Goal: Information Seeking & Learning: Learn about a topic

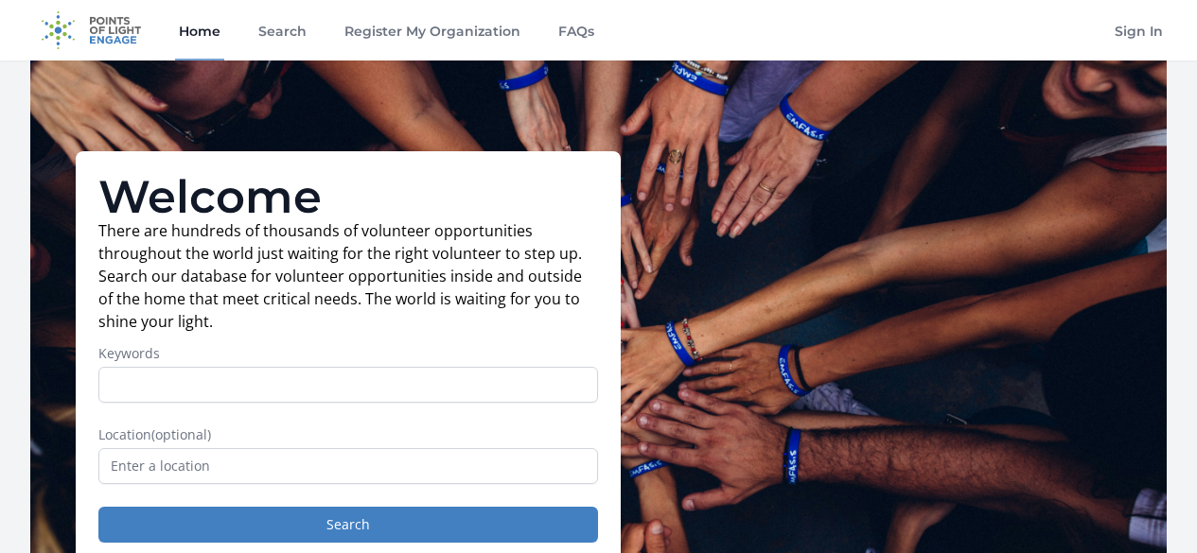
scroll to position [95, 0]
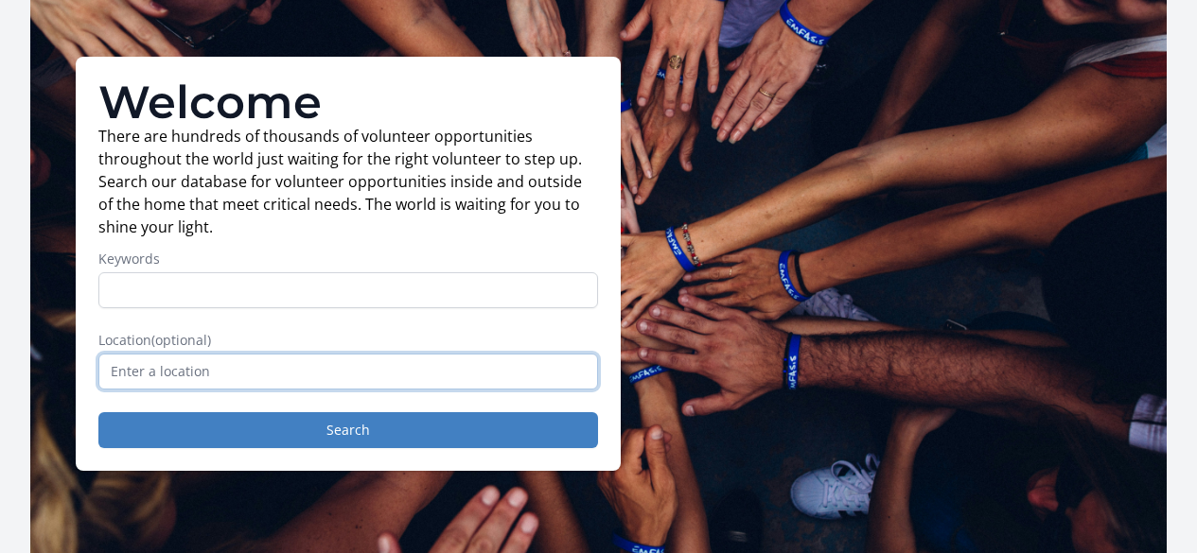
click at [305, 380] on input "text" at bounding box center [348, 372] width 500 height 36
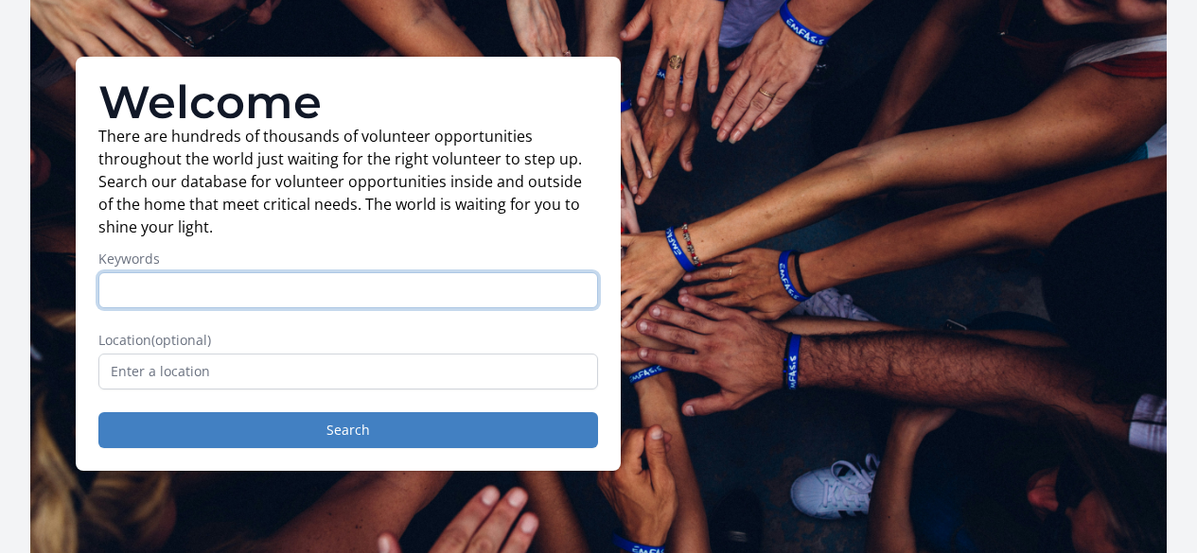
click at [307, 308] on input "Keywords" at bounding box center [348, 290] width 500 height 36
type input "hospital"
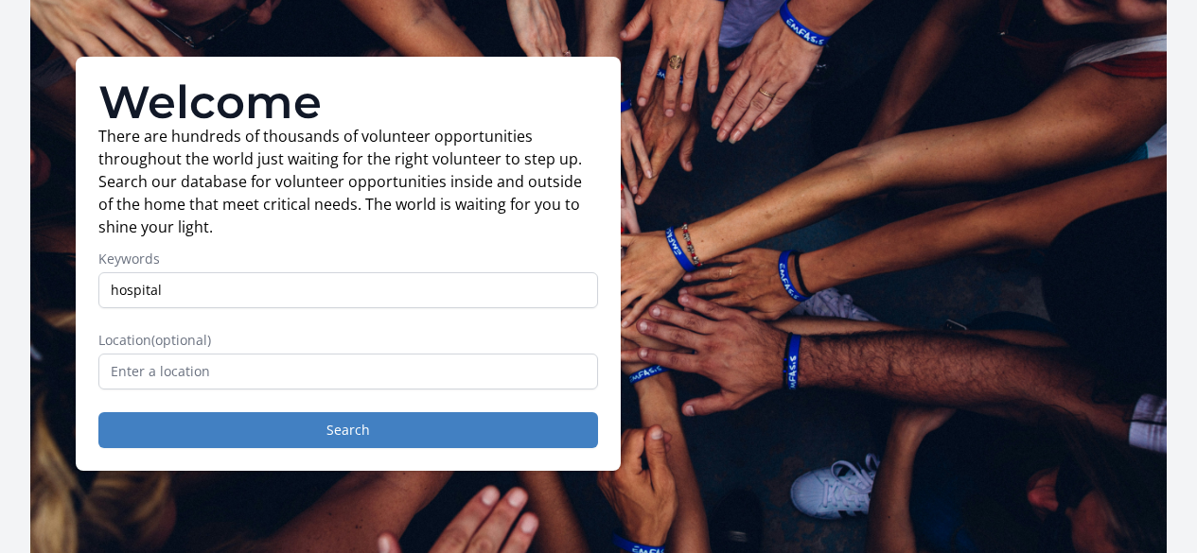
click at [324, 418] on form "Keywords hospital Location (optional) Search" at bounding box center [348, 349] width 500 height 199
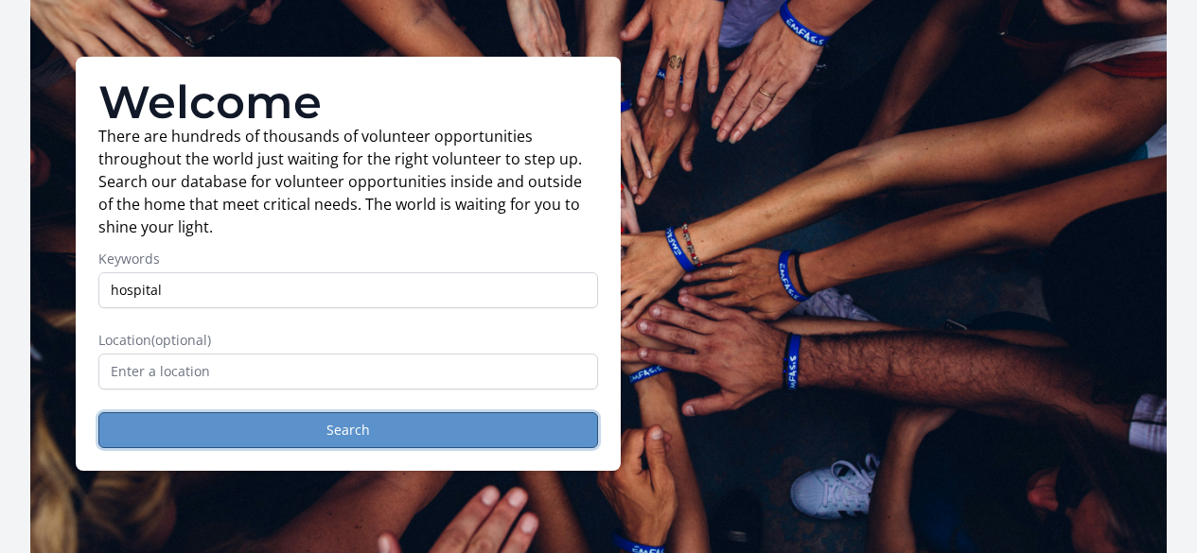
click at [324, 425] on button "Search" at bounding box center [348, 430] width 500 height 36
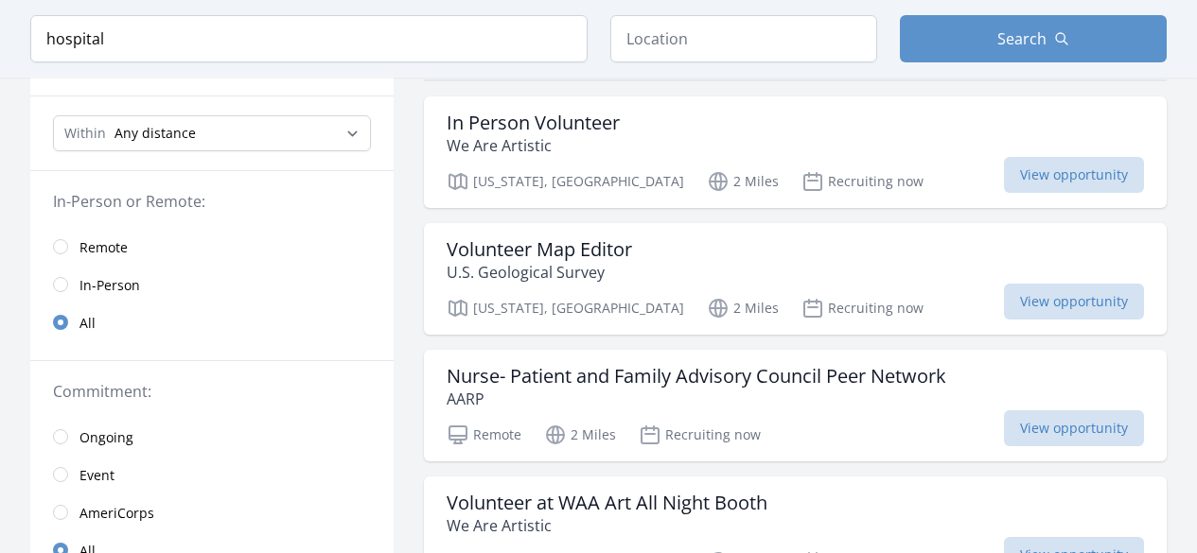
scroll to position [189, 0]
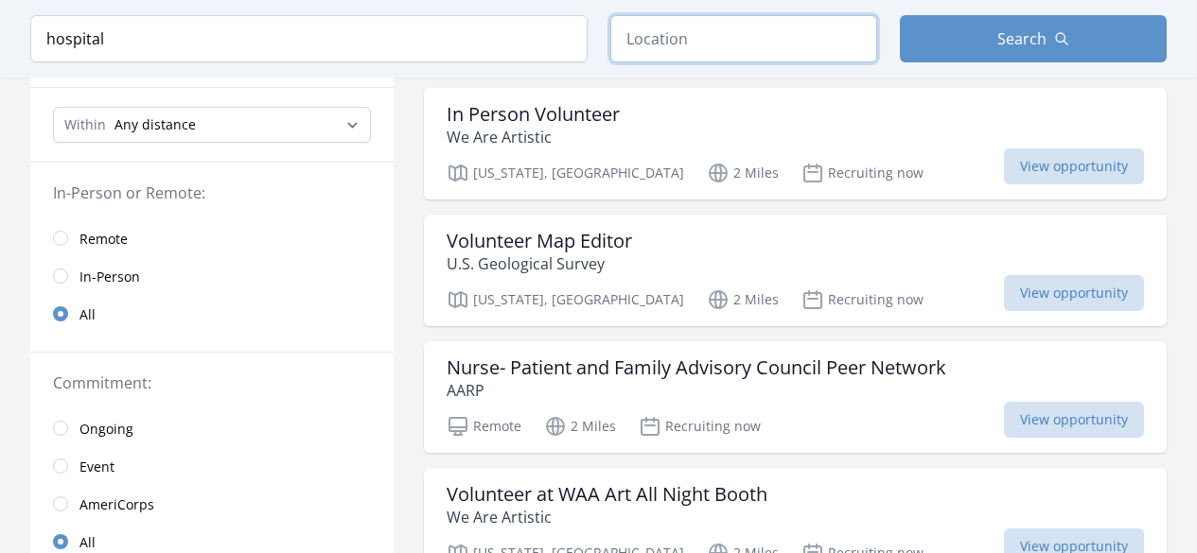
click at [806, 28] on input "text" at bounding box center [743, 38] width 267 height 47
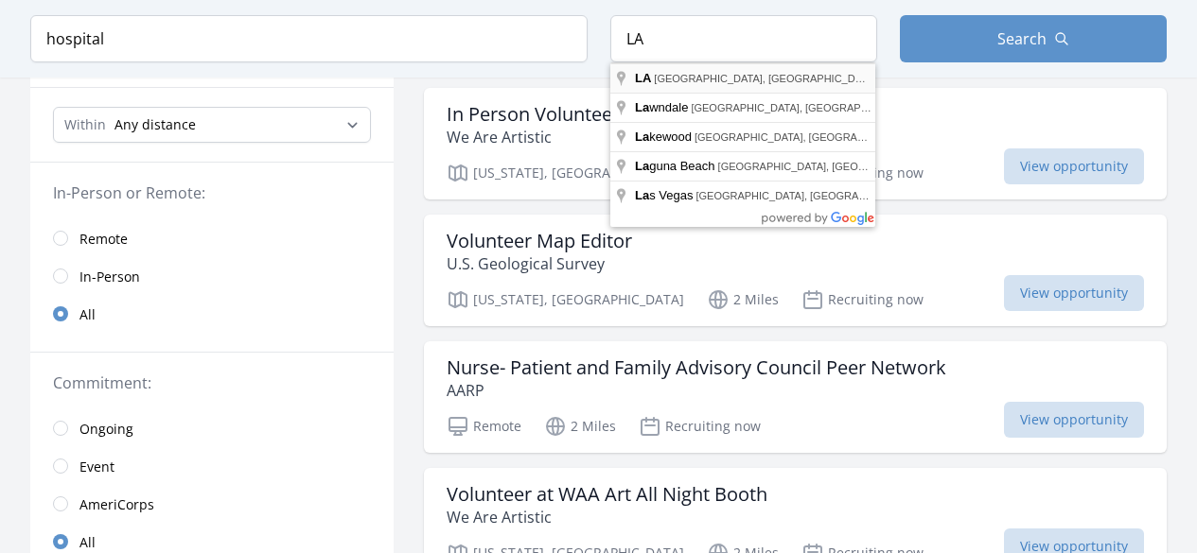
type input "LA, CA, USA"
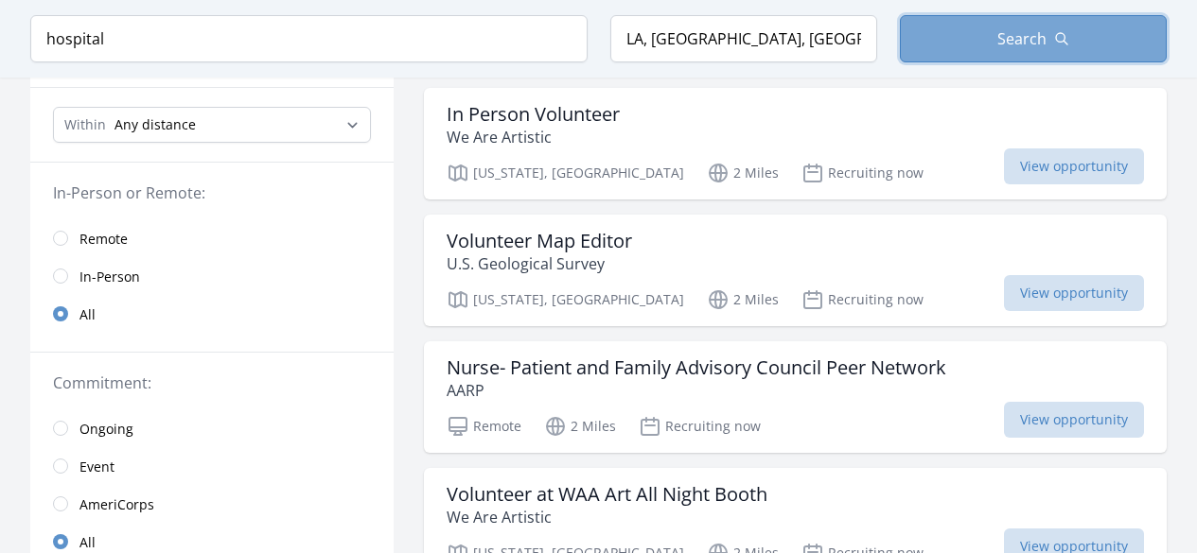
click at [1008, 42] on span "Search" at bounding box center [1021, 38] width 49 height 23
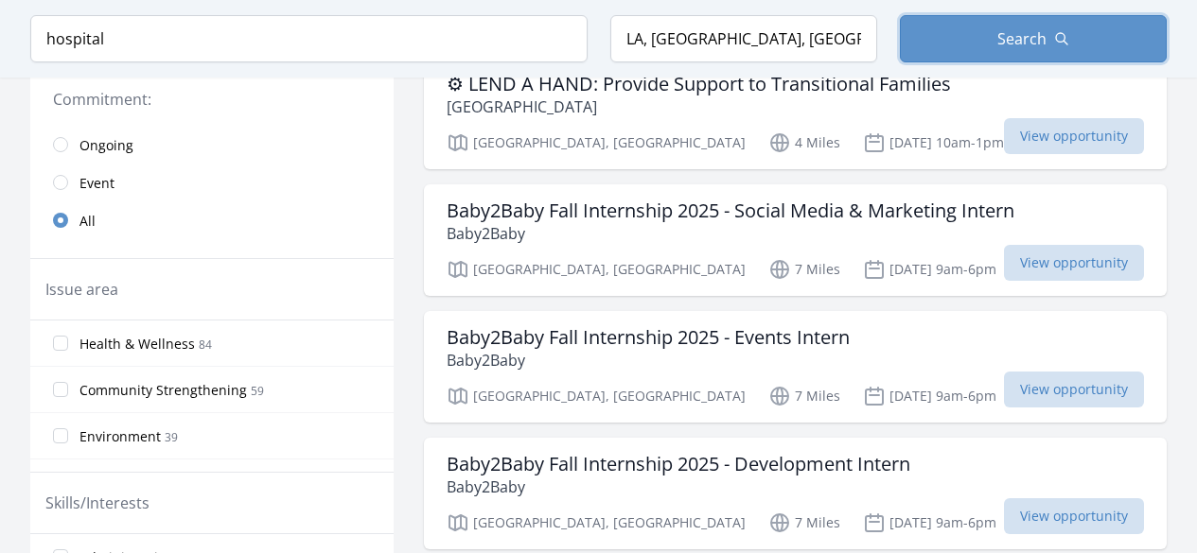
scroll to position [568, 0]
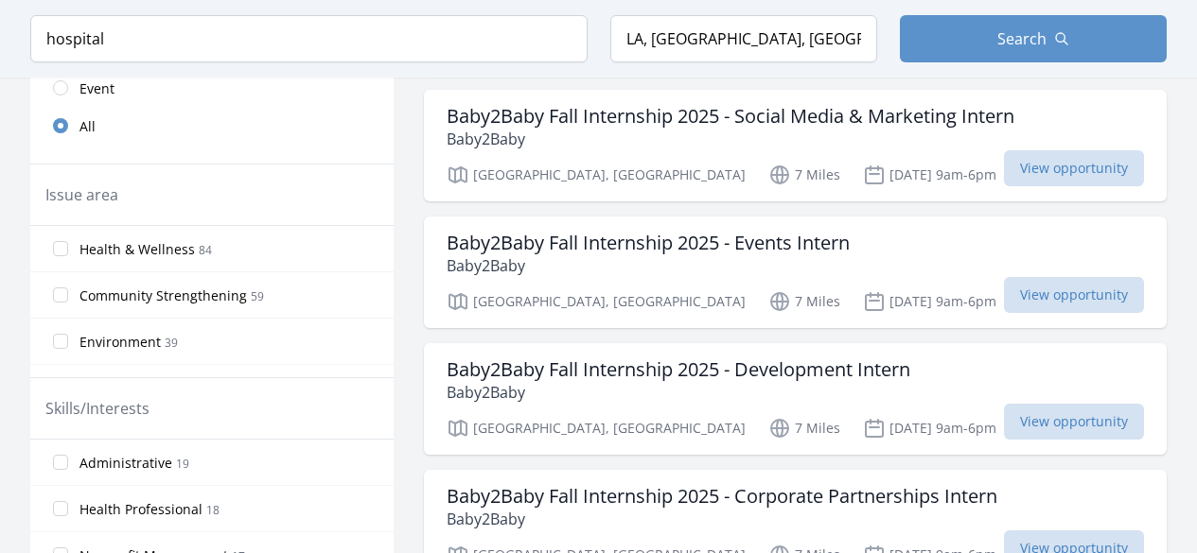
click at [285, 254] on label "Health & Wellness 84" at bounding box center [211, 249] width 363 height 38
click at [68, 254] on input "Health & Wellness 84" at bounding box center [60, 248] width 15 height 15
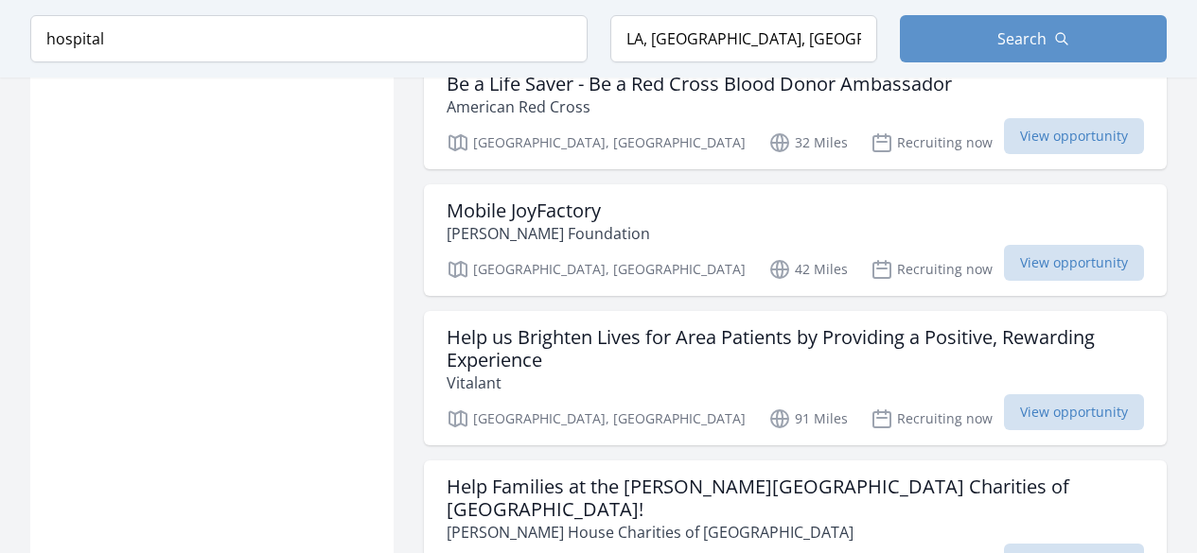
scroll to position [2081, 0]
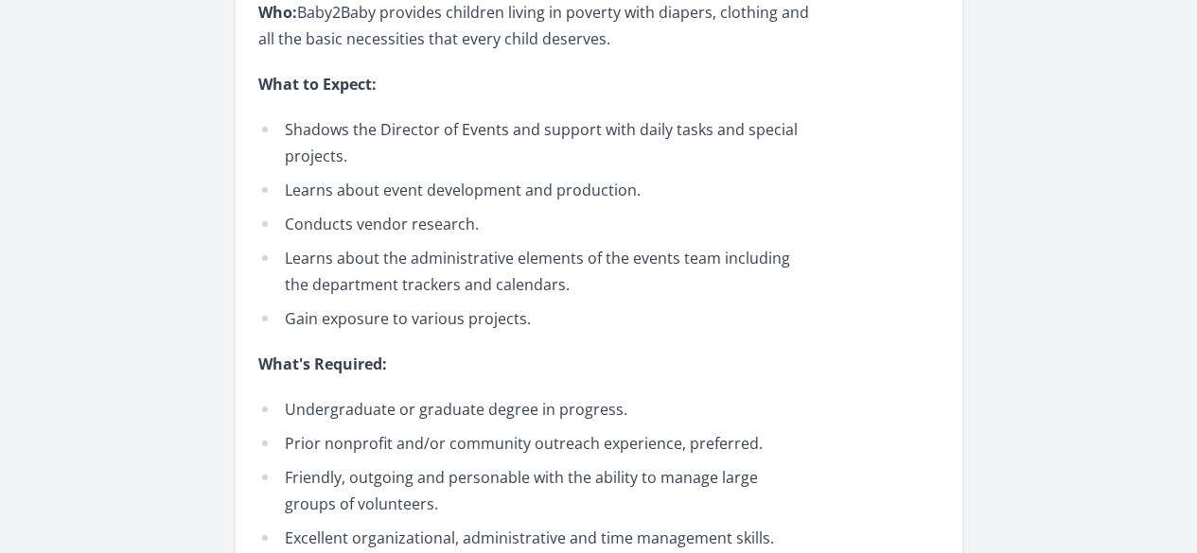
scroll to position [851, 0]
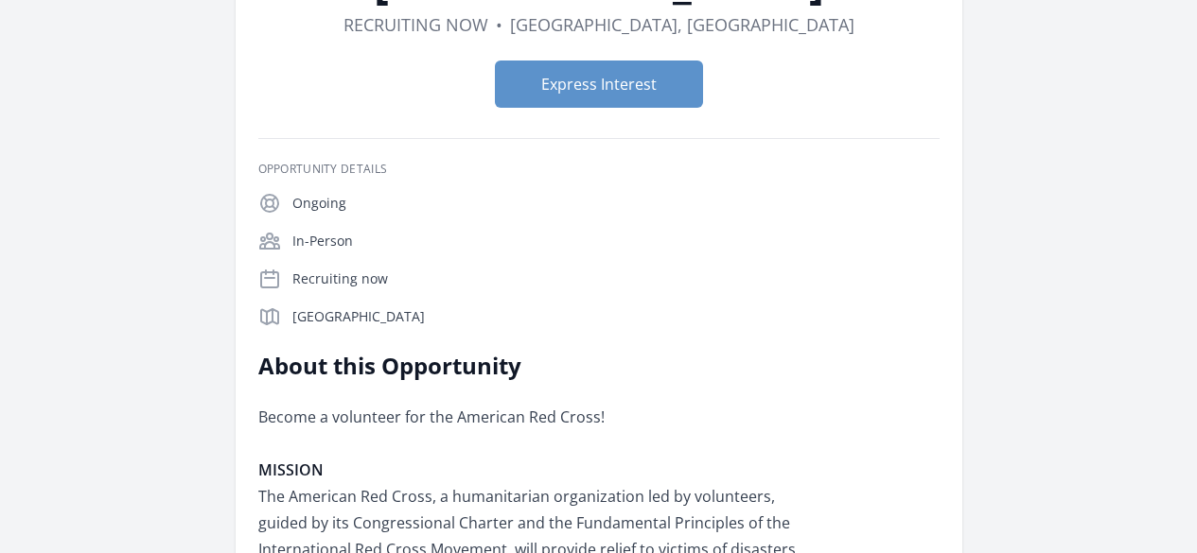
scroll to position [284, 0]
